Goal: Transaction & Acquisition: Obtain resource

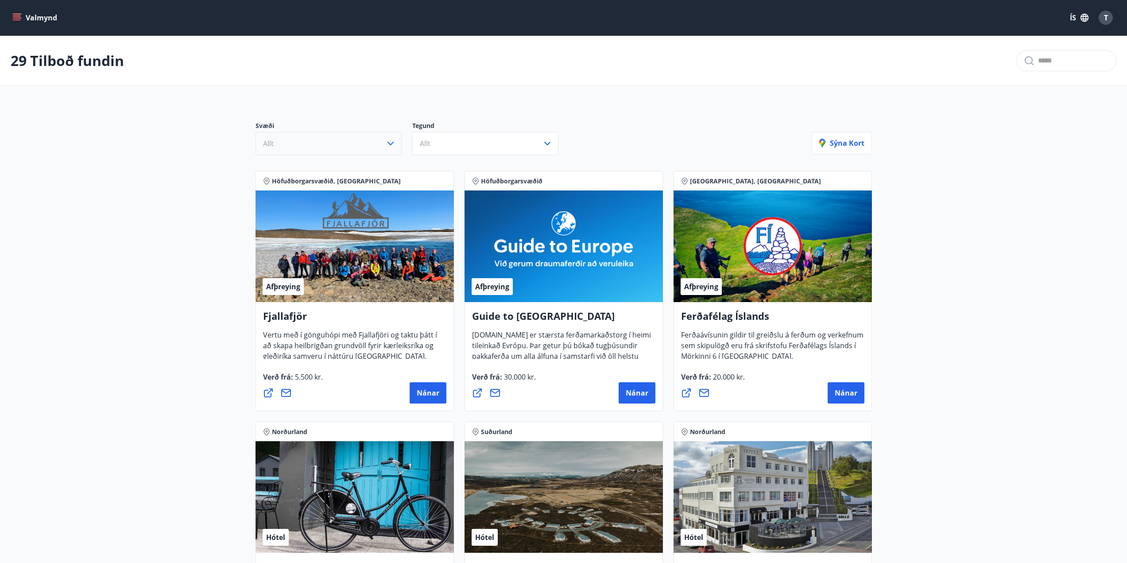
click at [384, 144] on button "Allt" at bounding box center [329, 143] width 146 height 23
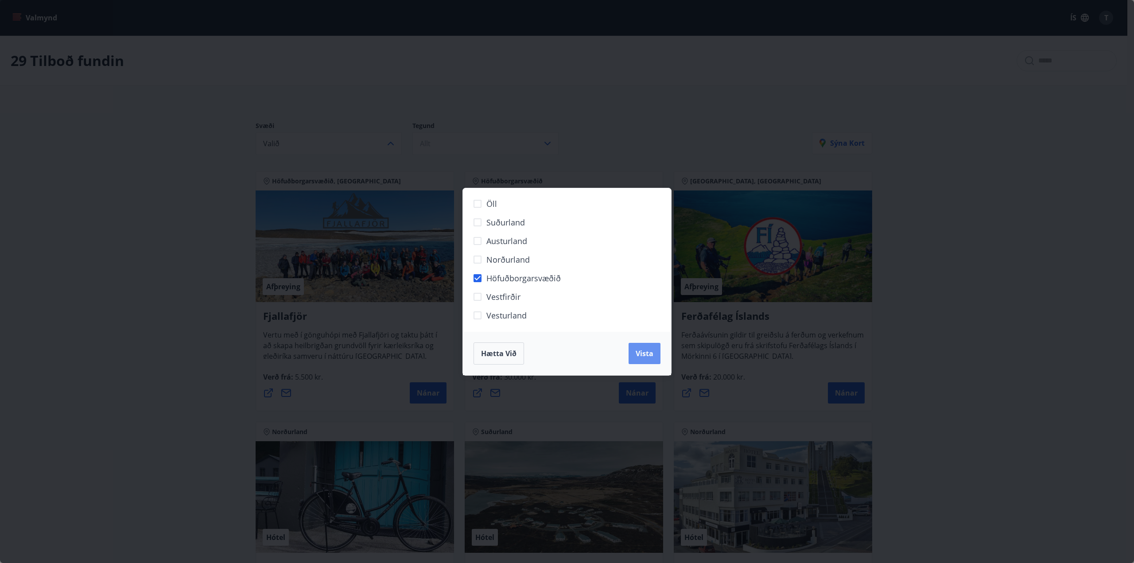
drag, startPoint x: 646, startPoint y: 361, endPoint x: 433, endPoint y: 173, distance: 284.3
click at [644, 361] on button "Vista" at bounding box center [645, 353] width 32 height 21
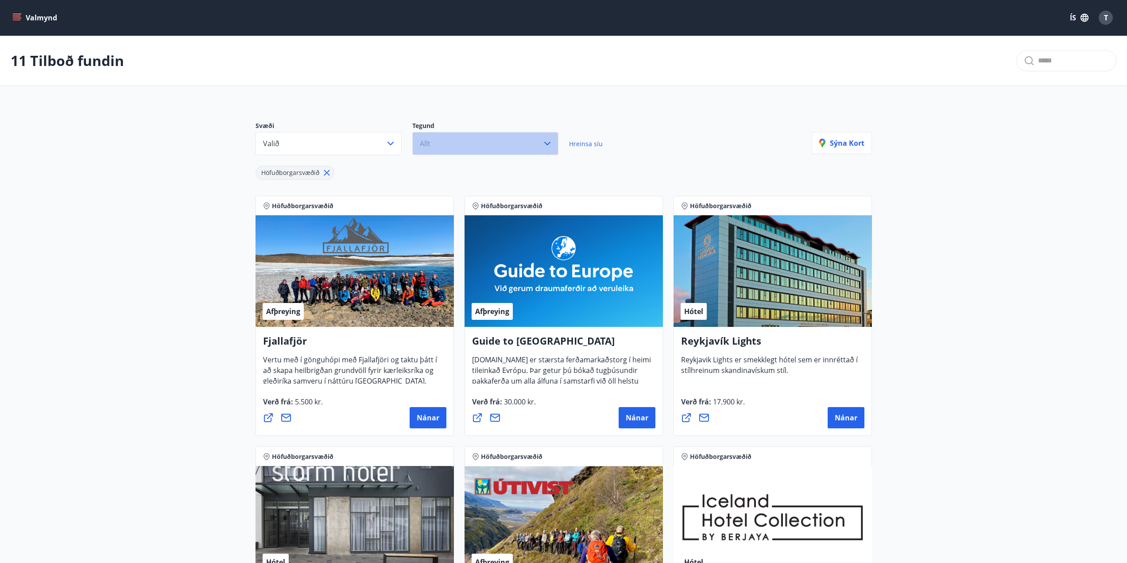
click at [452, 148] on button "Allt" at bounding box center [485, 143] width 146 height 23
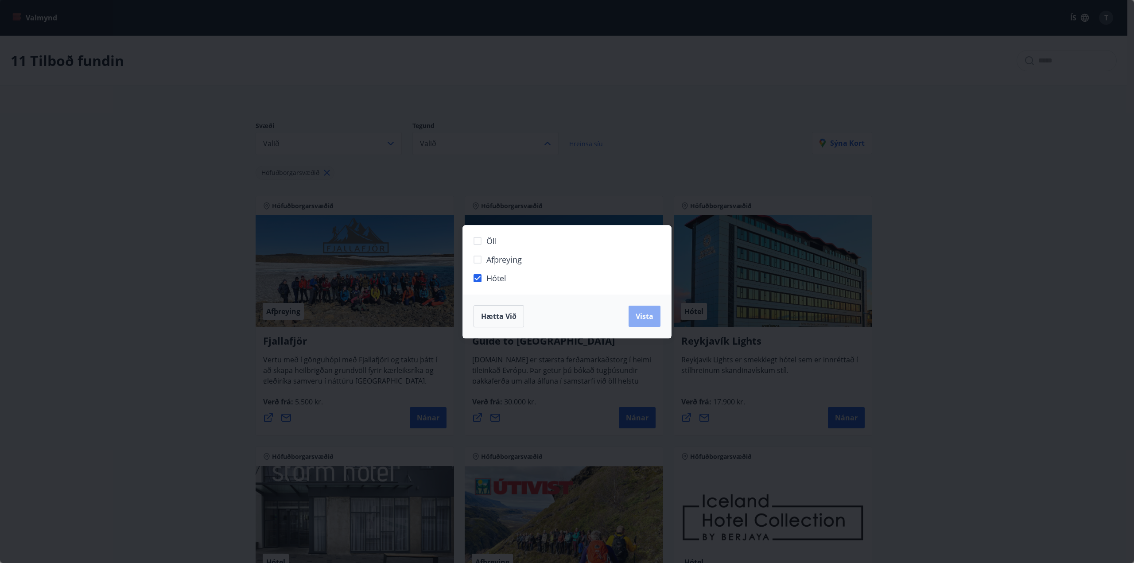
click at [639, 317] on span "Vista" at bounding box center [645, 316] width 18 height 10
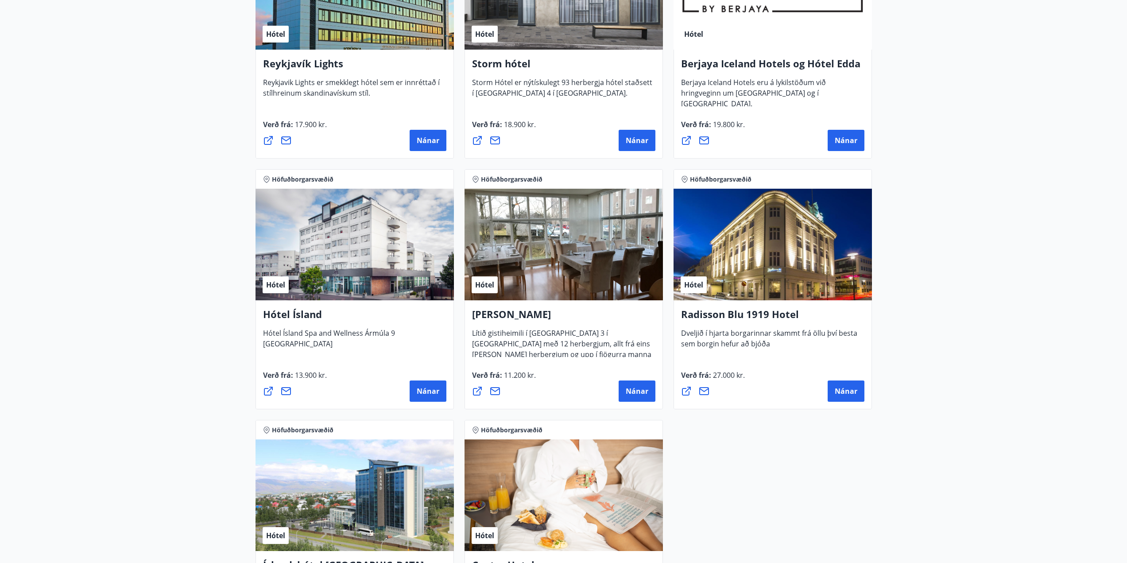
scroll to position [268, 0]
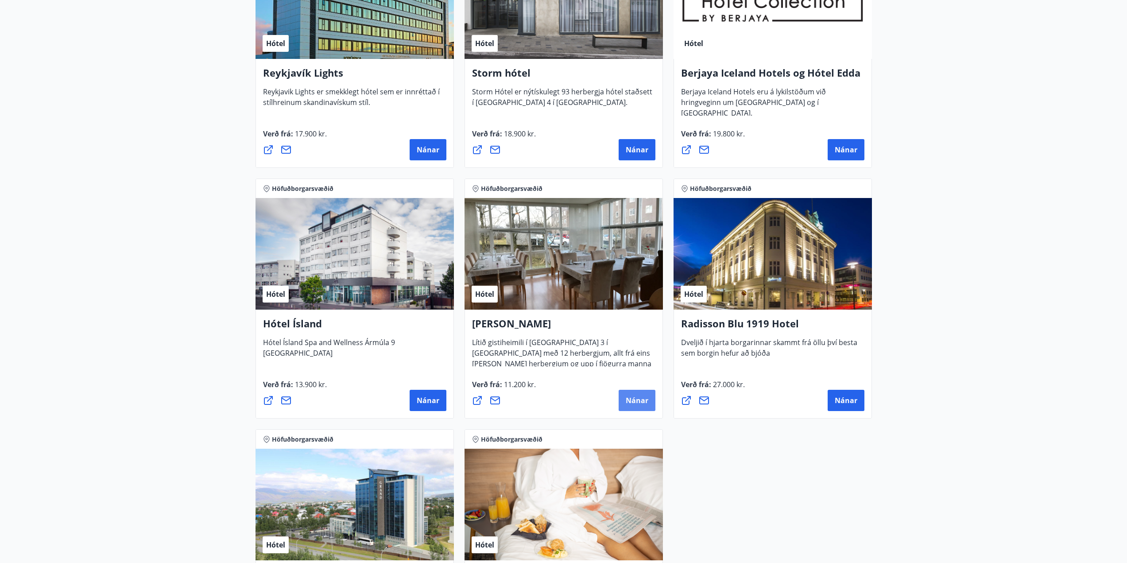
click at [631, 397] on span "Nánar" at bounding box center [637, 401] width 23 height 10
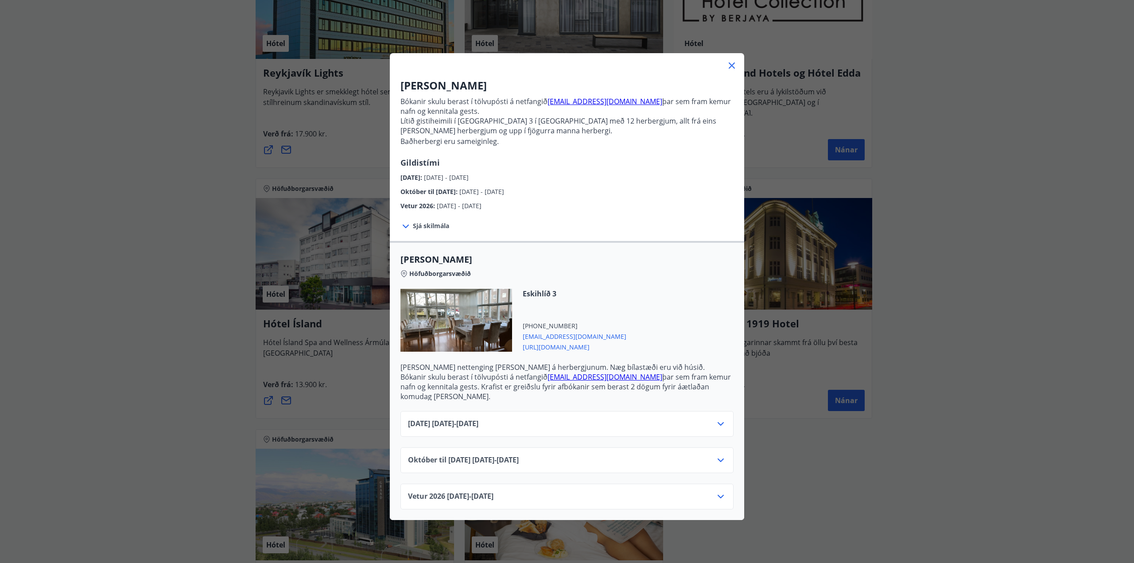
click at [731, 68] on icon at bounding box center [732, 65] width 6 height 6
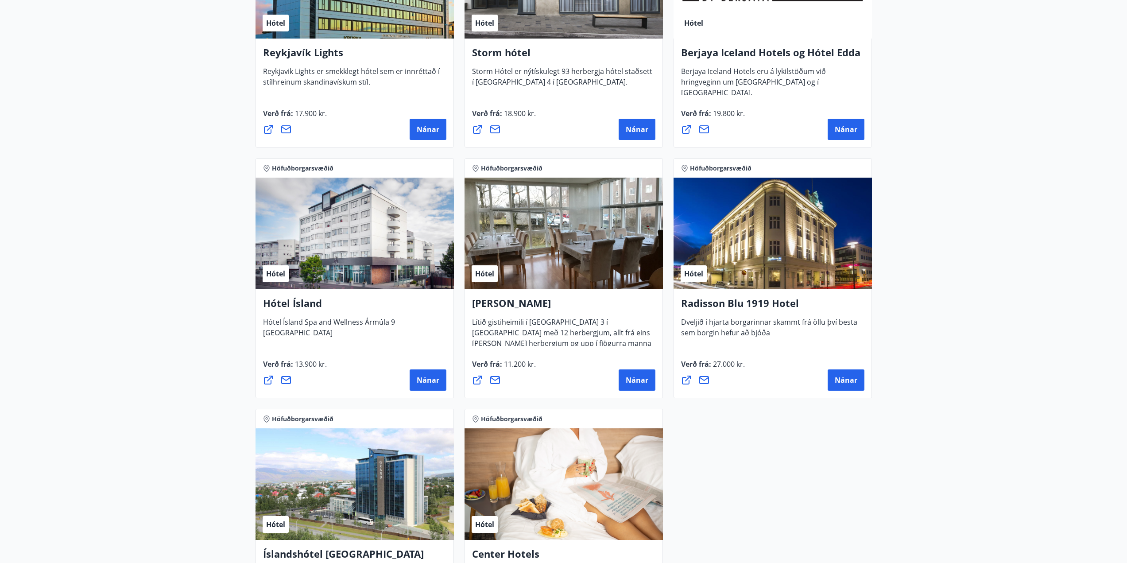
scroll to position [312, 0]
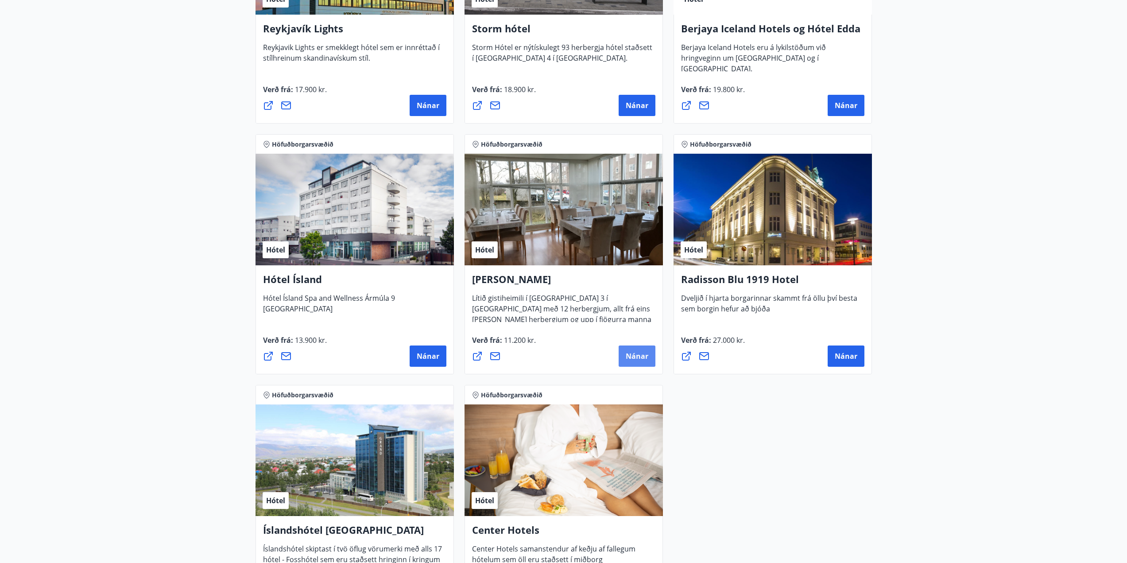
click at [626, 352] on button "Nánar" at bounding box center [637, 356] width 37 height 21
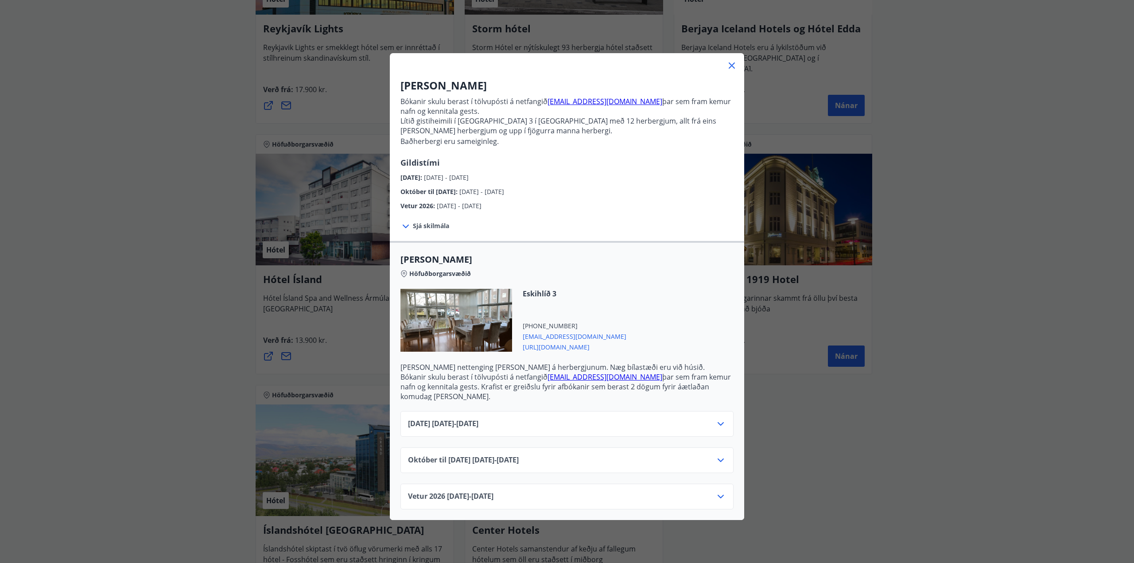
click at [734, 71] on div "Alba gistiheimili Bókanir skulu berast í tölvupósti á netfangið [EMAIL_ADDRESS]…" at bounding box center [567, 295] width 354 height 449
click at [734, 64] on div at bounding box center [567, 62] width 354 height 18
click at [720, 66] on div at bounding box center [567, 62] width 354 height 18
click at [726, 66] on icon at bounding box center [731, 65] width 11 height 11
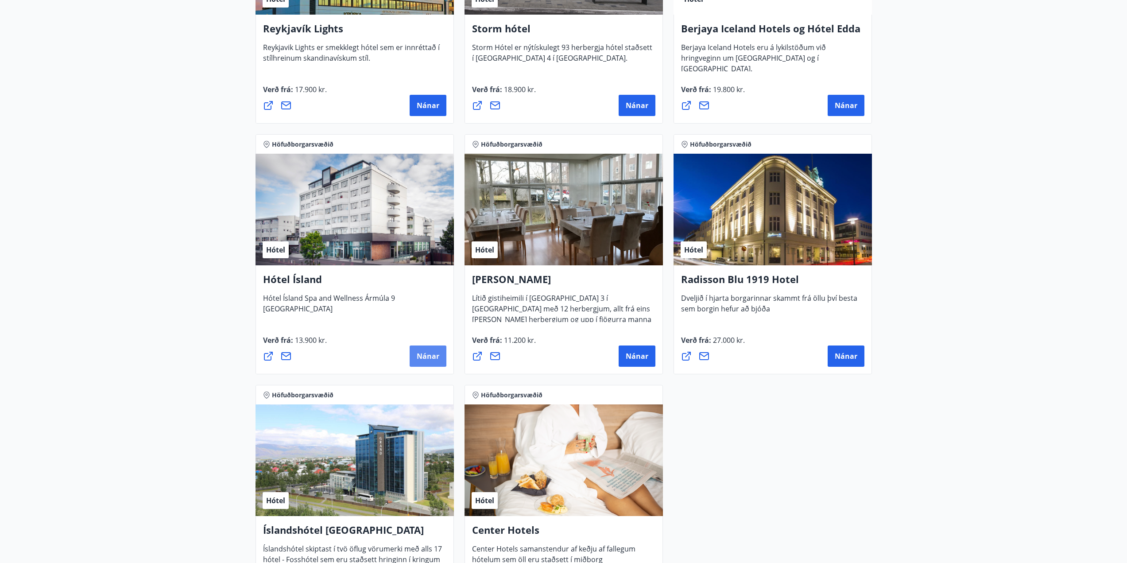
click at [416, 360] on button "Nánar" at bounding box center [428, 356] width 37 height 21
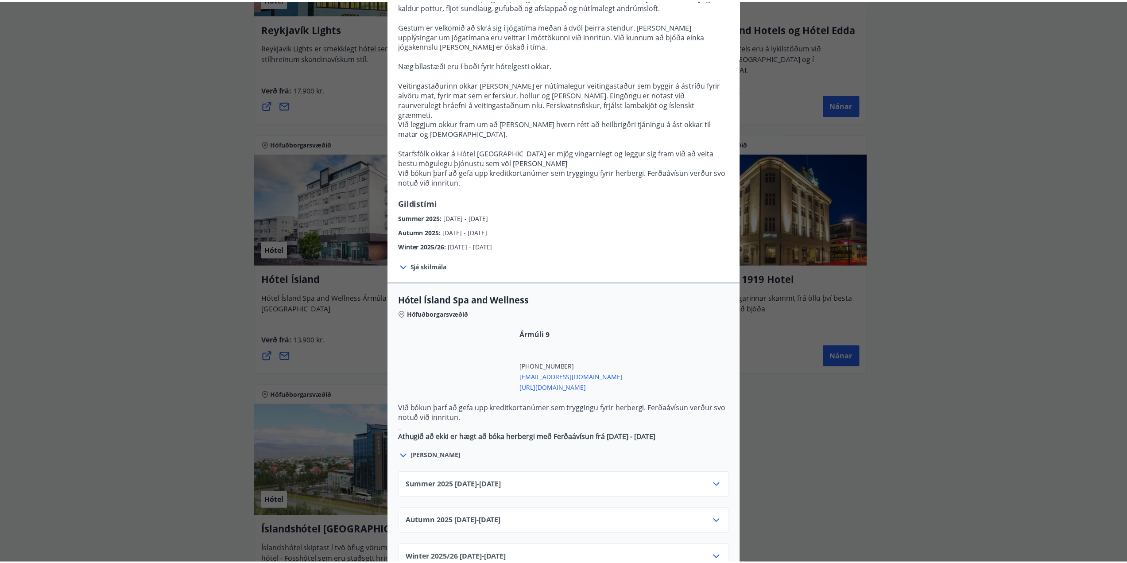
scroll to position [0, 0]
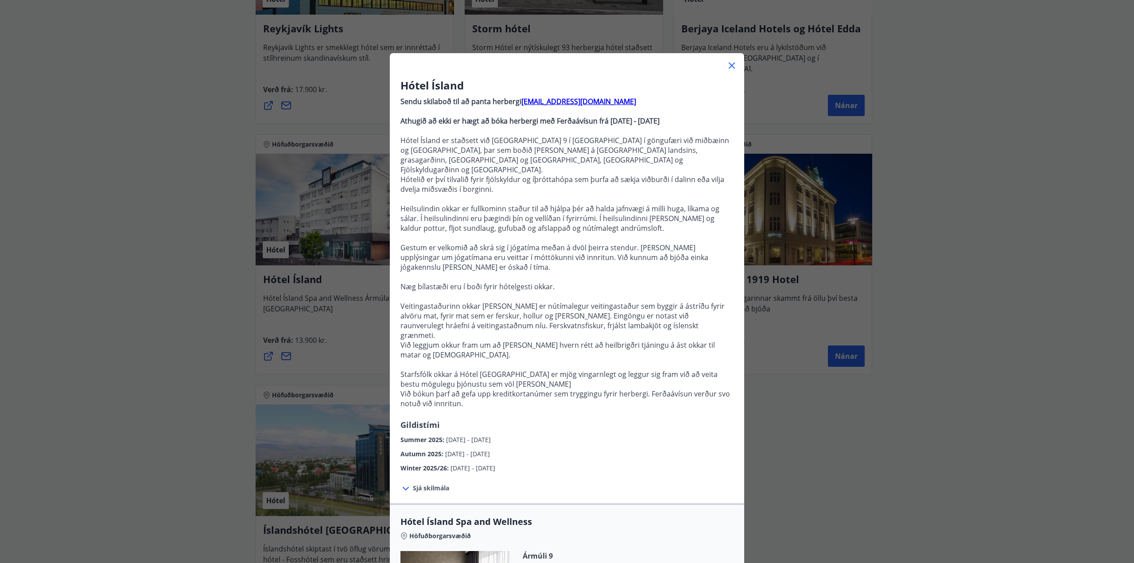
click at [729, 63] on icon at bounding box center [732, 65] width 6 height 6
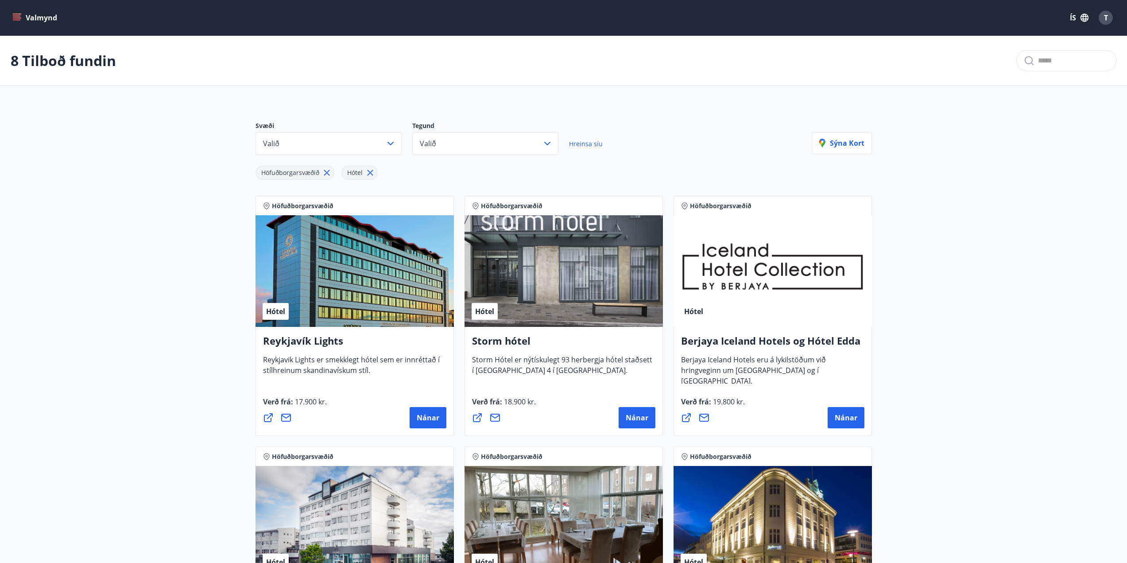
click at [31, 12] on button "Valmynd" at bounding box center [36, 18] width 50 height 16
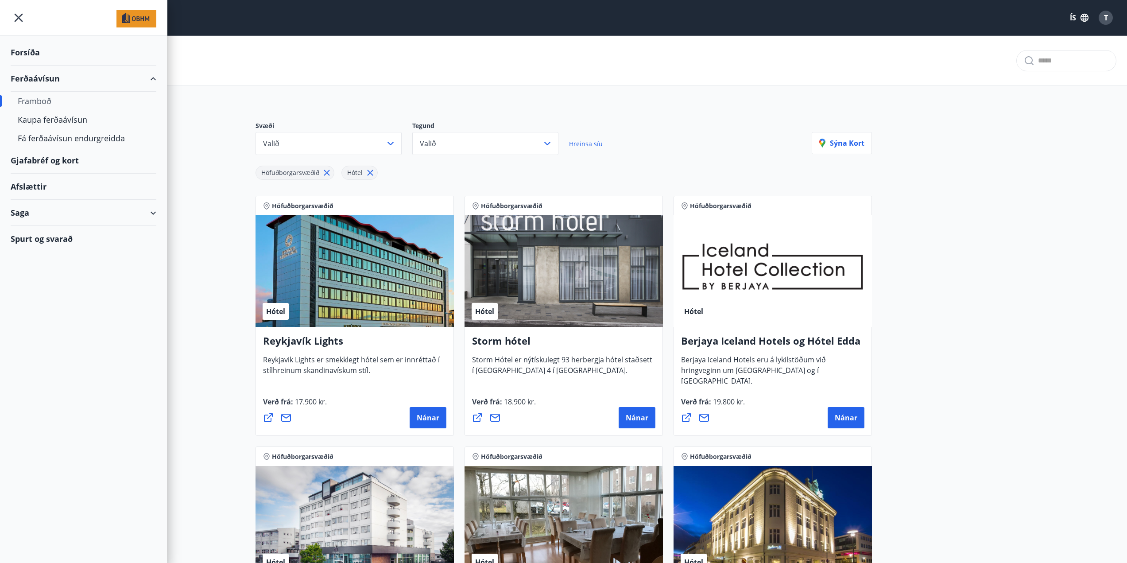
click at [335, 77] on div "8 Tilboð fundin" at bounding box center [563, 61] width 1127 height 50
